Goal: Ask a question

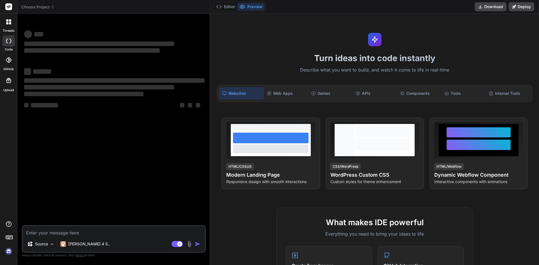
click at [44, 232] on textarea at bounding box center [114, 231] width 182 height 10
type textarea "x"
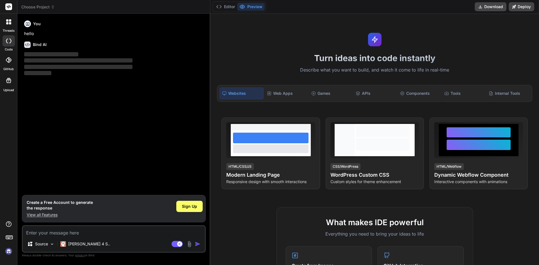
type textarea "b"
type textarea "x"
type textarea "bh"
type textarea "x"
type textarea "bha"
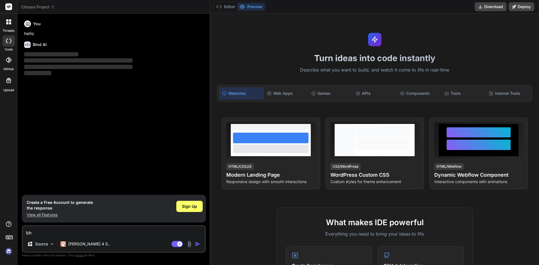
type textarea "x"
type textarea "bhai"
type textarea "x"
type textarea "bhai"
type textarea "x"
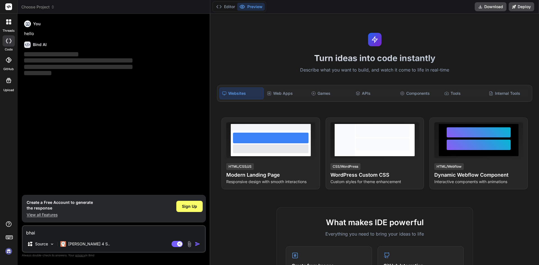
type textarea "bhai m"
type textarea "x"
type textarea "bhai mu"
type textarea "x"
type textarea "bhai muj"
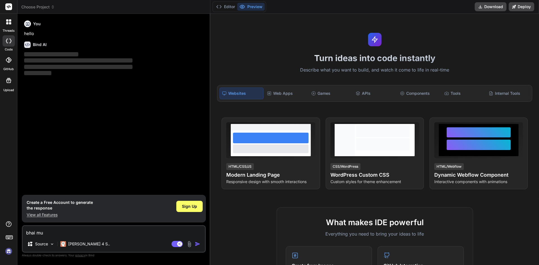
type textarea "x"
type textarea "bhai mujh"
type textarea "x"
type textarea "bhai mujhe"
type textarea "x"
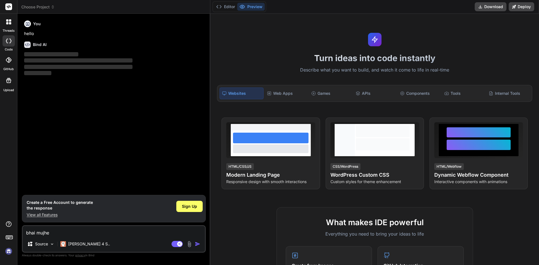
type textarea "bhai mujhe"
type textarea "x"
type textarea "bhai mujhe a"
type textarea "x"
type textarea "bhai mujhe ag"
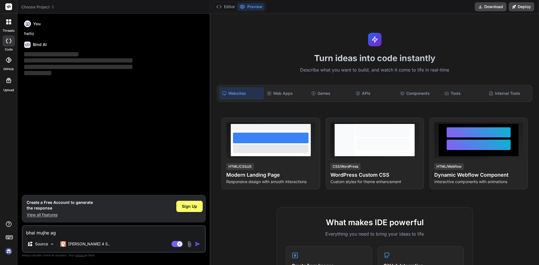
type textarea "x"
type textarea "bhai mujhe aga"
type textarea "x"
type textarea "bhai mujhe agar"
type textarea "x"
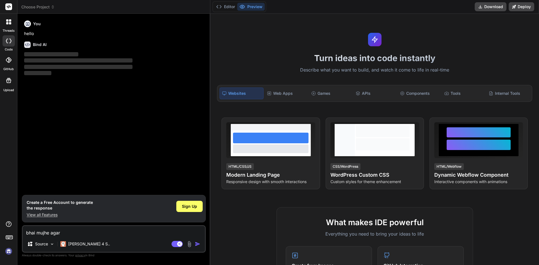
type textarea "bhai mujhe agar"
type textarea "x"
type textarea "bhai mujhe agar i"
type textarea "x"
type textarea "bhai mujhe agar im"
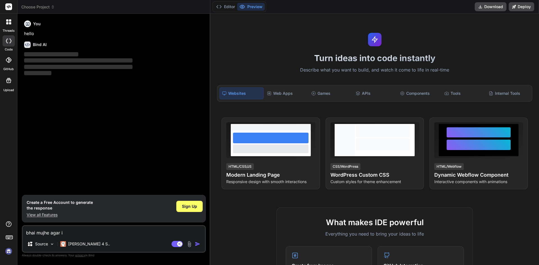
type textarea "x"
type textarea "bhai mujhe agar ima"
type textarea "x"
type textarea "bhai mujhe agar imag"
type textarea "x"
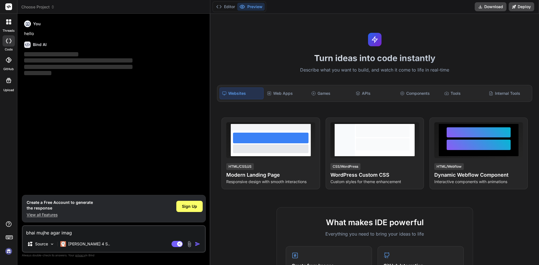
type textarea "bhai mujhe agar image"
type textarea "x"
type textarea "bhai mujhe agar image"
type textarea "x"
type textarea "bhai mujhe agar image e"
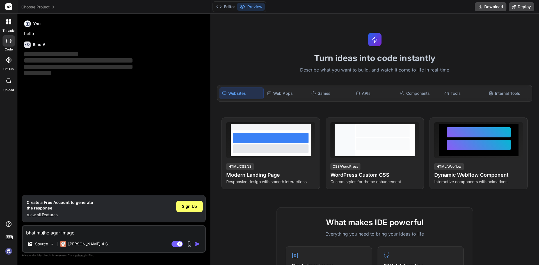
type textarea "x"
type textarea "bhai mujhe agar image ex"
type textarea "x"
type textarea "bhai mujhe agar image exx"
type textarea "x"
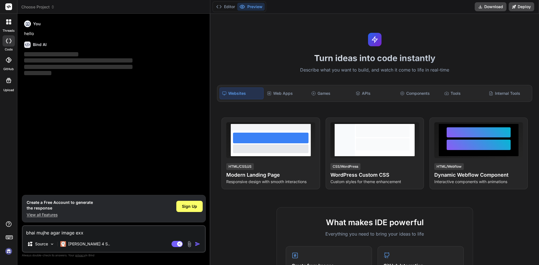
type textarea "bhai mujhe agar image ex"
type textarea "x"
type textarea "bhai mujhe agar image exi"
type textarea "x"
type textarea "bhai mujhe agar image exis"
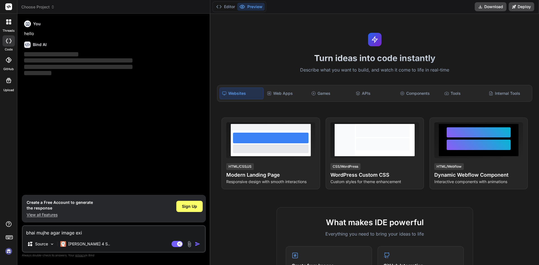
type textarea "x"
type textarea "bhai mujhe agar image exist"
type textarea "x"
type textarea "bhai mujhe agar image exista"
type textarea "x"
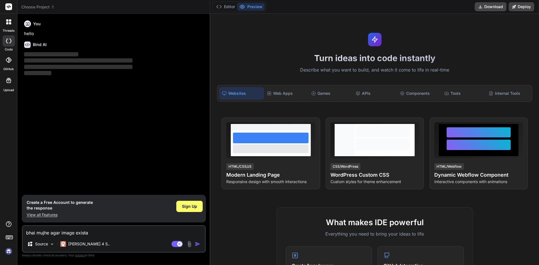
type textarea "bhai mujhe agar image exist"
type textarea "x"
type textarea "bhai mujhe agar image exis"
type textarea "x"
type textarea "bhai mujhe agar image exist"
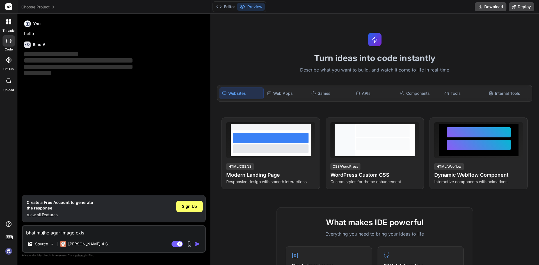
type textarea "x"
type textarea "bhai mujhe agar image exists"
type textarea "x"
type textarea "bhai mujhe agar image exists"
type textarea "x"
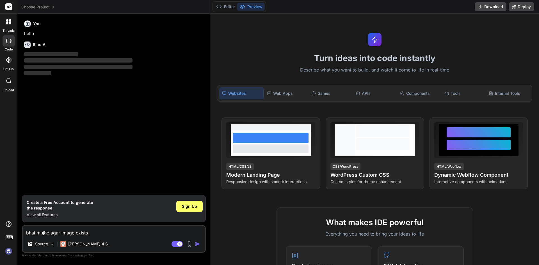
type textarea "bhai mujhe agar image exists k"
type textarea "x"
type textarea "bhai mujhe agar image exists ka"
type textarea "x"
type textarea "bhai mujhe agar image exists kar"
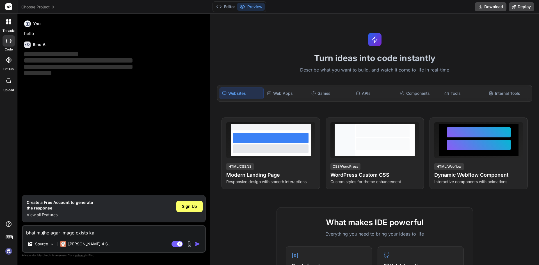
type textarea "x"
type textarea "bhai mujhe agar image exists kart"
type textarea "x"
type textarea "bhai mujhe agar image exists karta"
type textarea "x"
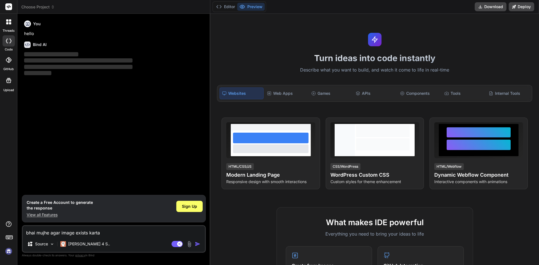
type textarea "bhai mujhe agar image exists karta"
type textarea "x"
type textarea "bhai mujhe agar image exists karta h"
type textarea "x"
type textarea "bhai mujhe agar image exists karta ha"
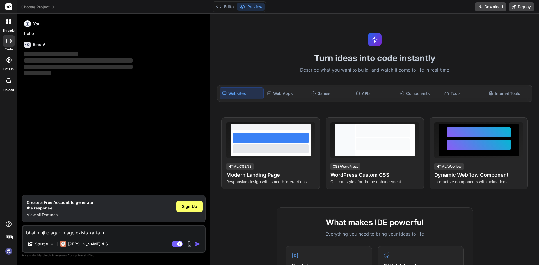
type textarea "x"
type textarea "bhai mujhe agar image exists karta hai"
type textarea "x"
type textarea "bhai mujhe agar image exists karta hai"
type textarea "x"
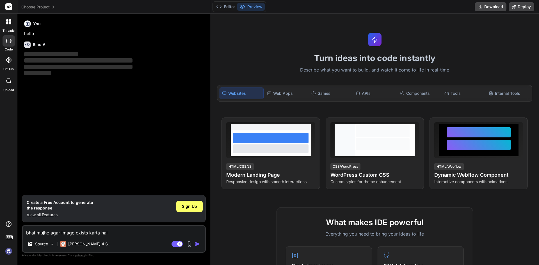
type textarea "bhai mujhe agar image exists karta hai t"
type textarea "x"
type textarea "bhai mujhe agar image exists karta hai to"
type textarea "x"
type textarea "bhai mujhe agar image exists karta hai to"
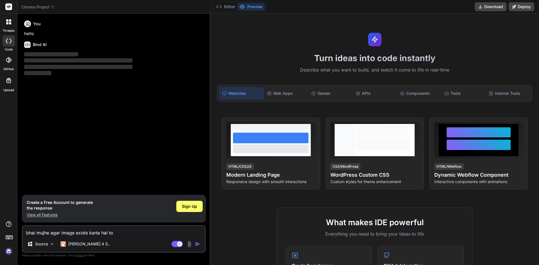
type textarea "x"
type textarea "bhai mujhe agar image exists karta hai to i"
type textarea "x"
type textarea "bhai mujhe agar image exists karta hai to im"
type textarea "x"
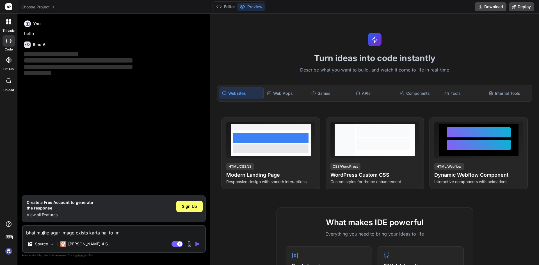
type textarea "bhai mujhe agar image exists karta hai to ima"
type textarea "x"
type textarea "bhai mujhe agar image exists karta hai to imag"
type textarea "x"
type textarea "bhai mujhe agar image exists karta hai to image"
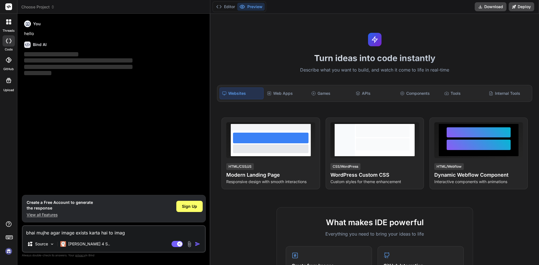
type textarea "x"
type textarea "bhai mujhe agar image exists karta hai to image"
type textarea "x"
type textarea "bhai mujhe agar image exists karta hai to image k"
type textarea "x"
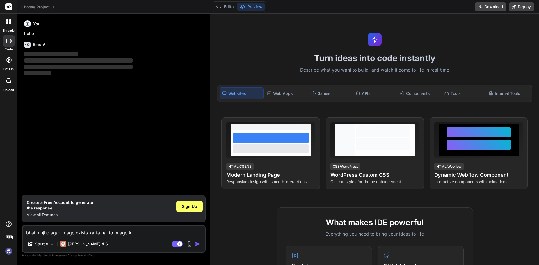
type textarea "bhai mujhe agar image exists karta hai to image ka"
type textarea "x"
type textarea "bhai mujhe agar image exists karta hai to image ka"
type textarea "x"
type textarea "bhai mujhe agar image exists karta hai to image ka n"
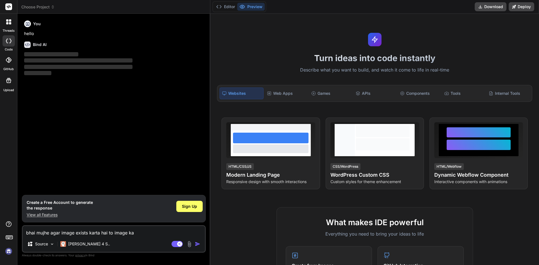
type textarea "x"
type textarea "bhai mujhe agar image exists karta hai to image ka na"
type textarea "x"
type textarea "bhai mujhe agar image exists karta hai to image ka nam"
type textarea "x"
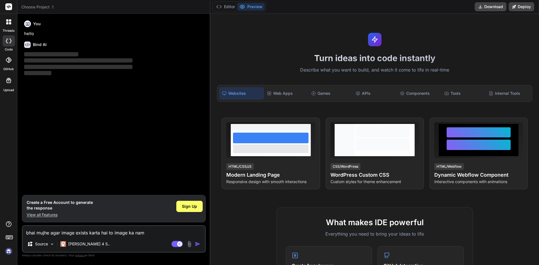
type textarea "bhai mujhe agar image exists karta hai to image ka name"
type textarea "x"
type textarea "bhai mujhe agar image exists karta hai to image ka name"
type textarea "x"
type textarea "bhai mujhe agar image exists karta hai to image ka name d"
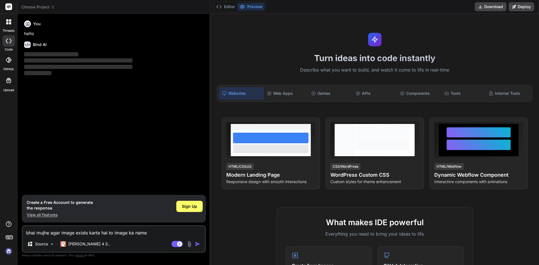
type textarea "x"
type textarea "bhai mujhe agar image exists karta hai to image ka name de"
type textarea "x"
type textarea "bhai mujhe agar image exists karta hai to image ka name ded"
type textarea "x"
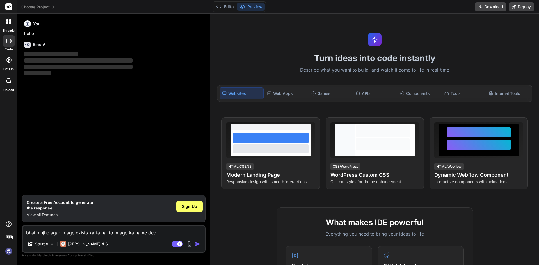
type textarea "bhai mujhe agar image exists karta hai to image ka name dedo"
type textarea "x"
type textarea "bhai mujhe agar image exists karta hai to image ka name dedo."
type textarea "x"
type textarea "bhai mujhe agar image exists karta hai to image ka name dedo."
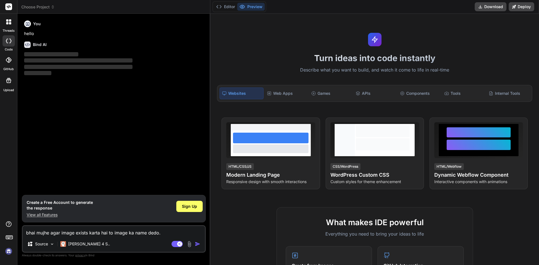
type textarea "x"
type textarea "bhai mujhe agar image exists karta hai to image ka name dedo. if (file_exists($…"
type textarea "x"
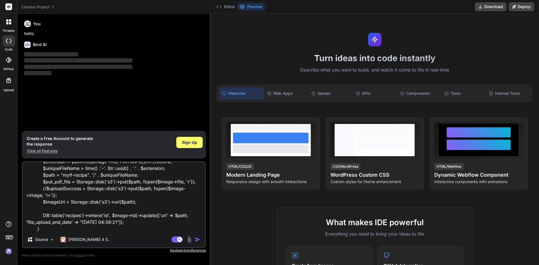
type textarea "bhai mujhe agar image exists karta hai to image ka name dedo. if (file_exists($…"
click at [199, 240] on img "button" at bounding box center [198, 240] width 6 height 6
click at [199, 238] on img "button" at bounding box center [198, 240] width 6 height 6
click at [148, 221] on textarea "bhai mujhe agar image exists karta hai to image ka name dedo. if (file_exists($…" at bounding box center [114, 197] width 182 height 70
